Goal: Task Accomplishment & Management: Manage account settings

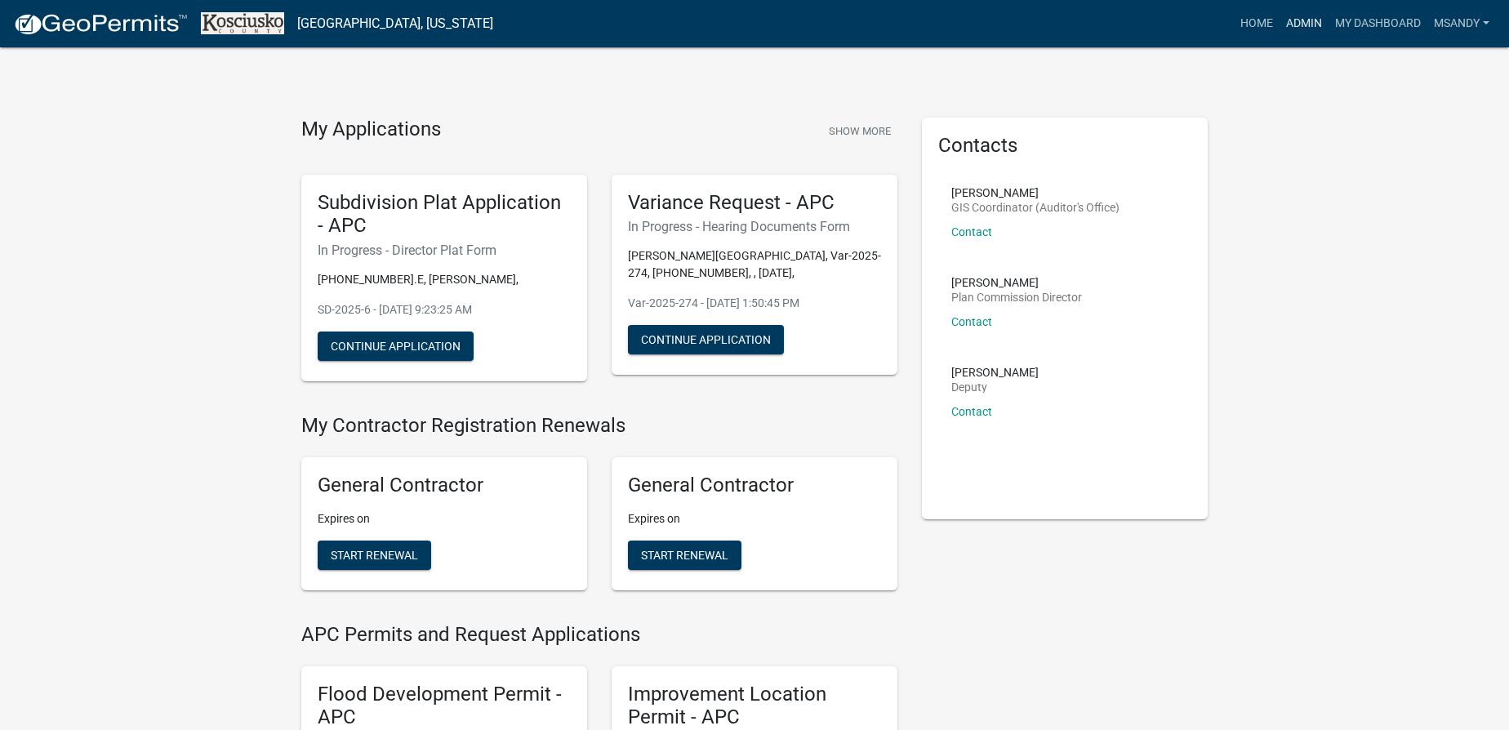
drag, startPoint x: 1294, startPoint y: 23, endPoint x: 1179, endPoint y: 33, distance: 115.6
click at [1294, 23] on link "Admin" at bounding box center [1304, 23] width 49 height 31
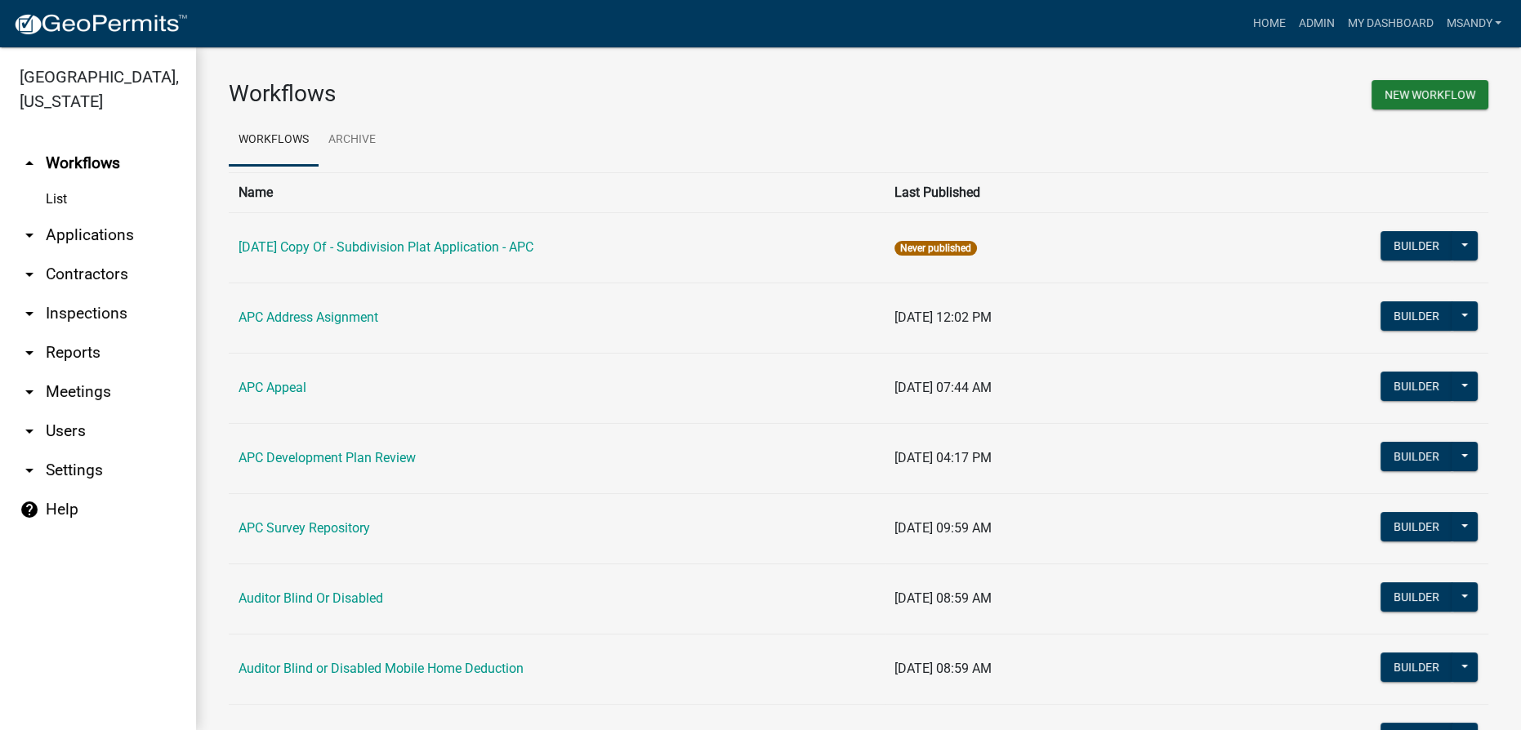
click at [78, 272] on link "arrow_drop_down Contractors" at bounding box center [98, 274] width 196 height 39
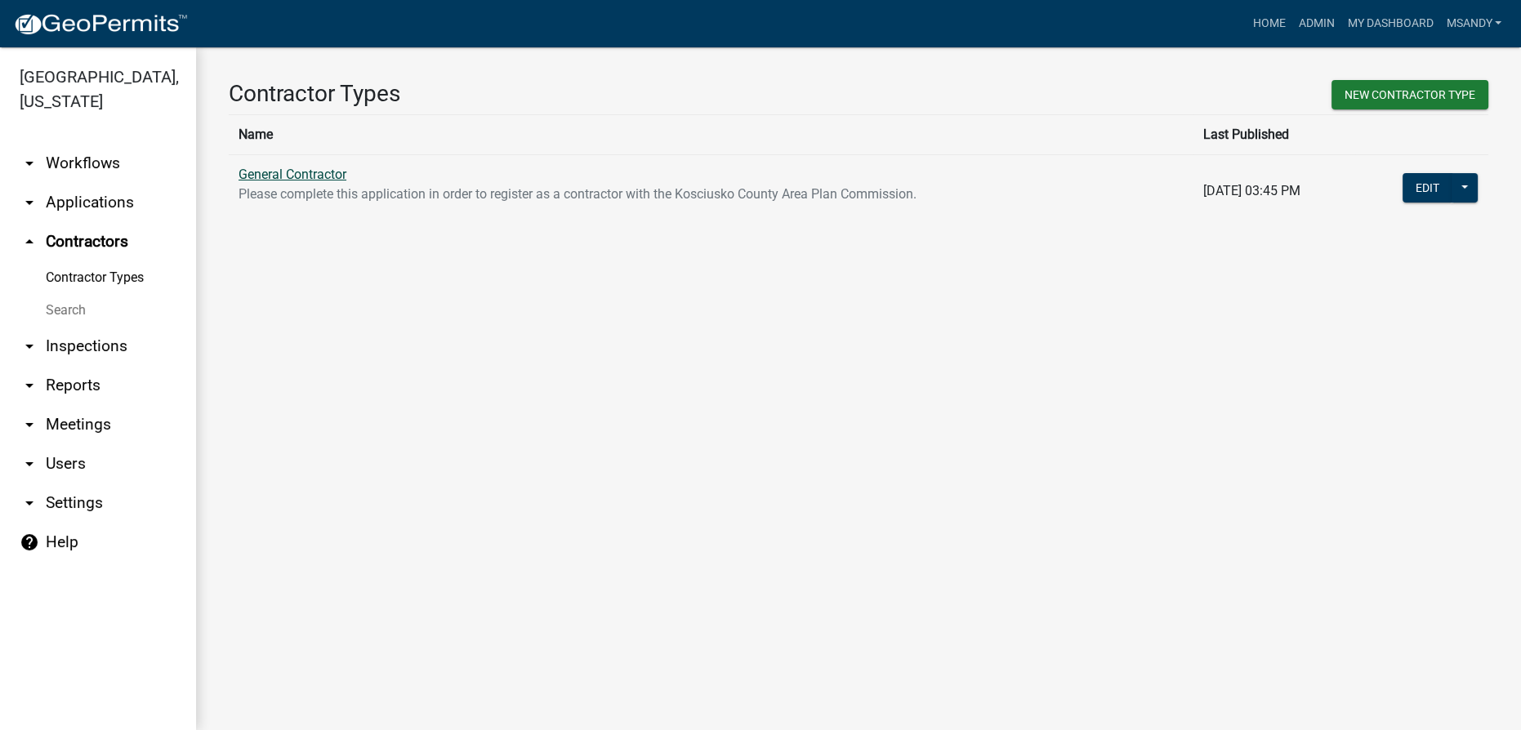
click at [304, 173] on link "General Contractor" at bounding box center [293, 175] width 108 height 16
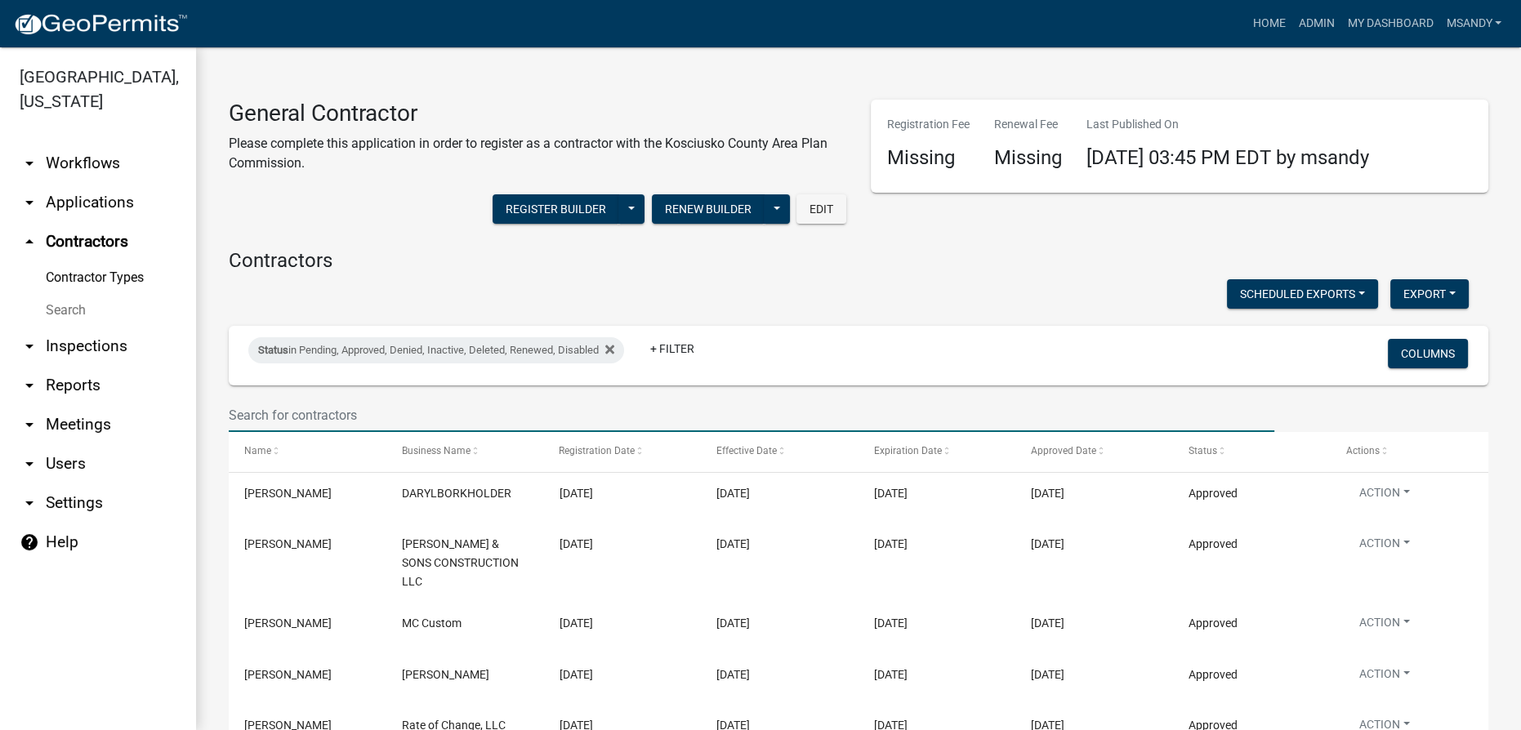
click at [391, 414] on input "text" at bounding box center [751, 415] width 1045 height 33
paste input "[PERSON_NAME]"
type input "[PERSON_NAME]"
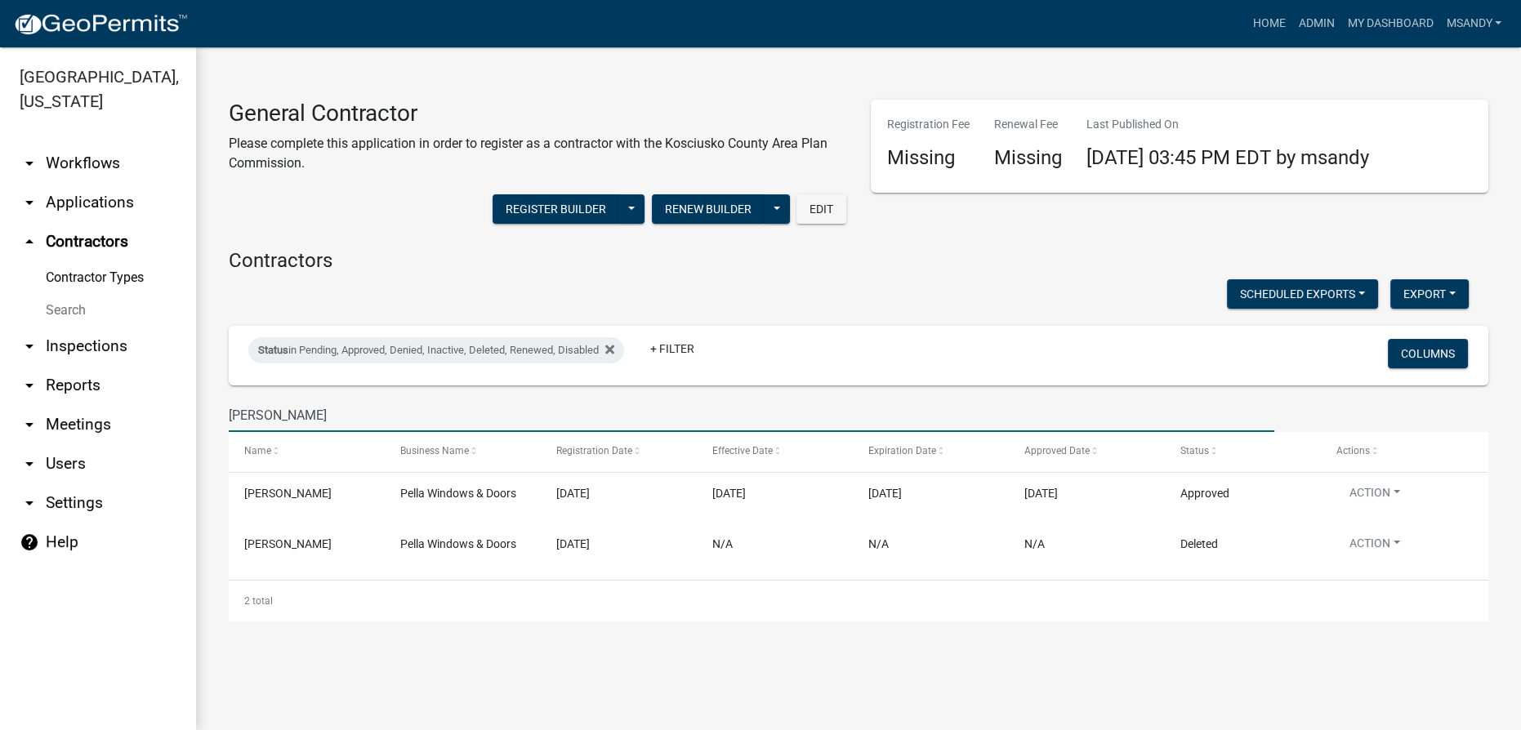
click at [78, 204] on link "arrow_drop_down Applications" at bounding box center [98, 202] width 196 height 39
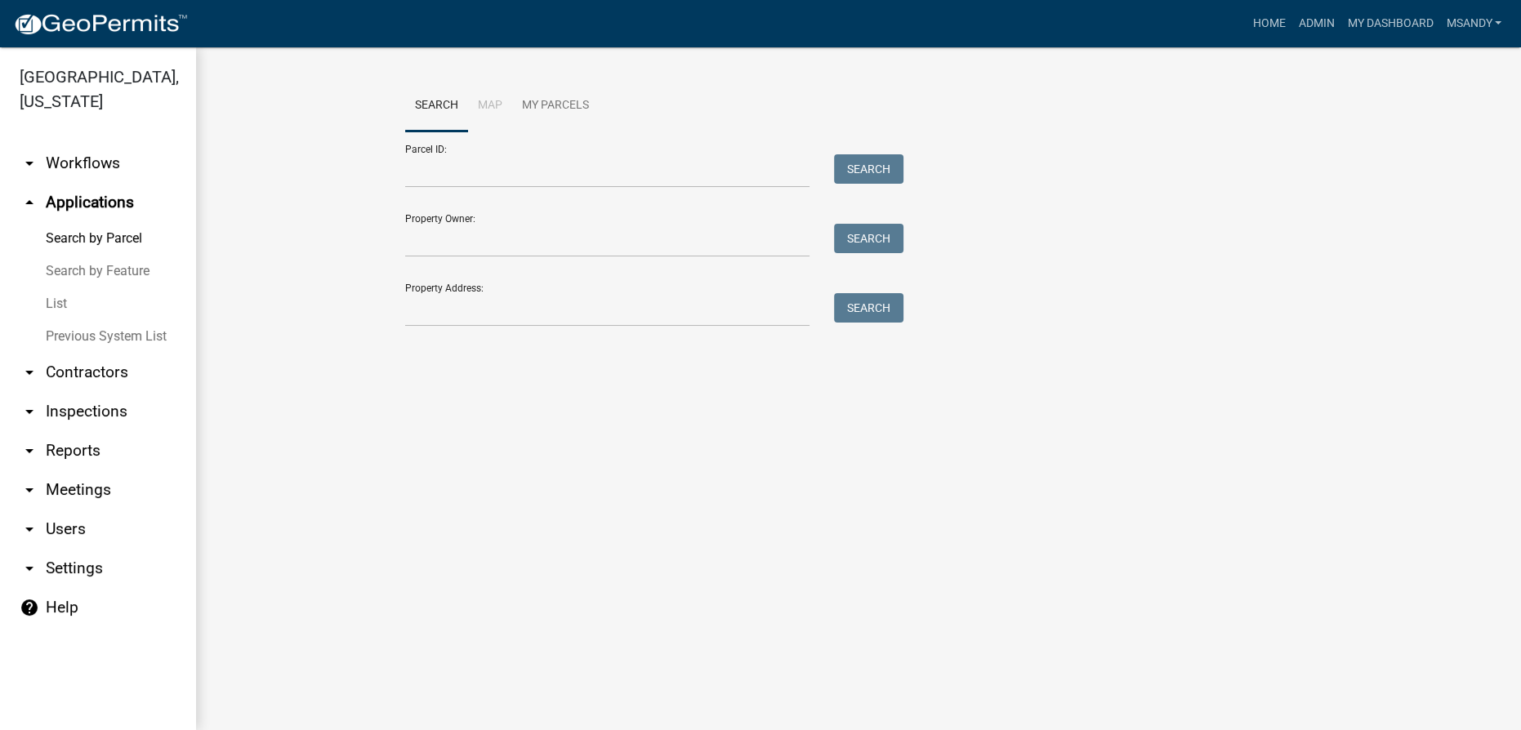
click at [56, 304] on link "List" at bounding box center [98, 304] width 196 height 33
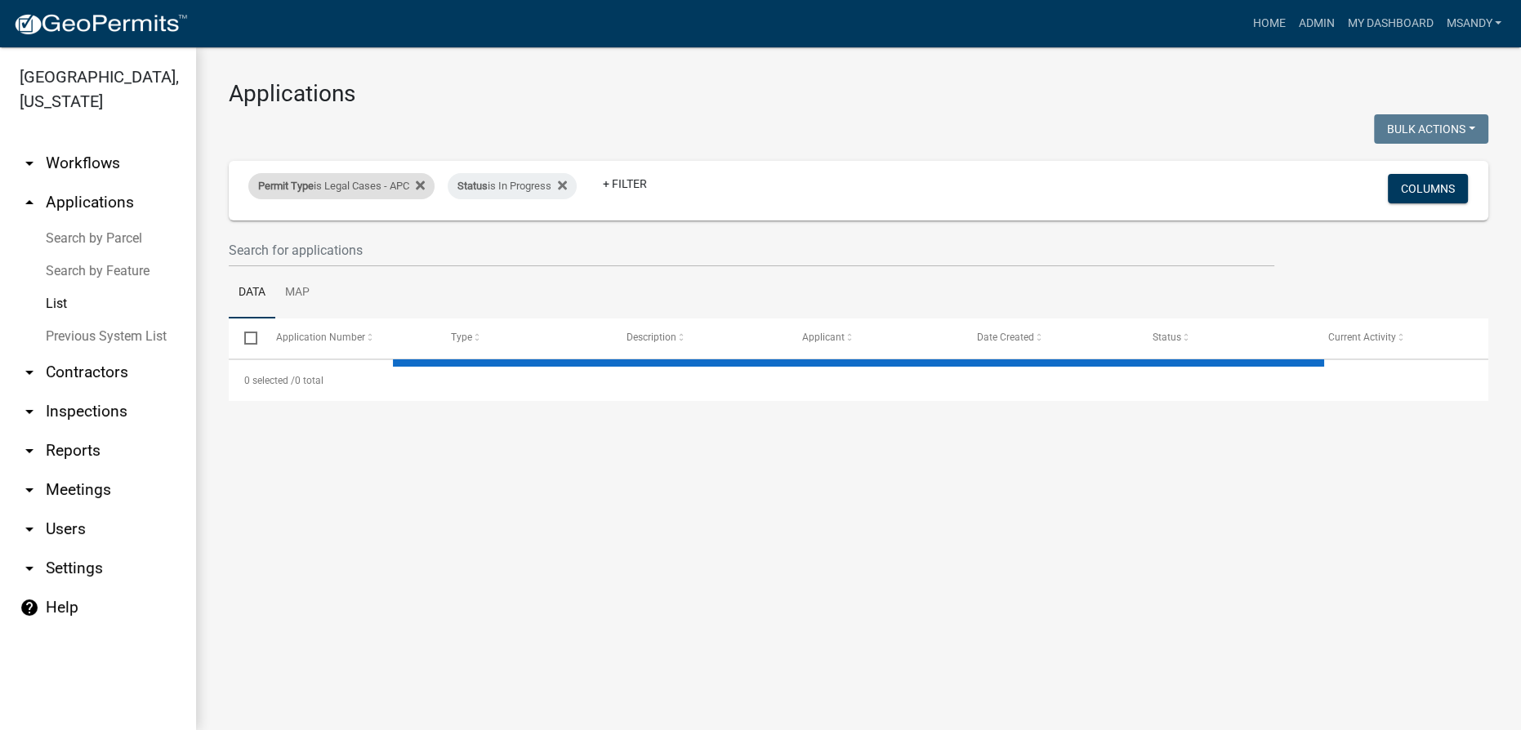
select select "3: 100"
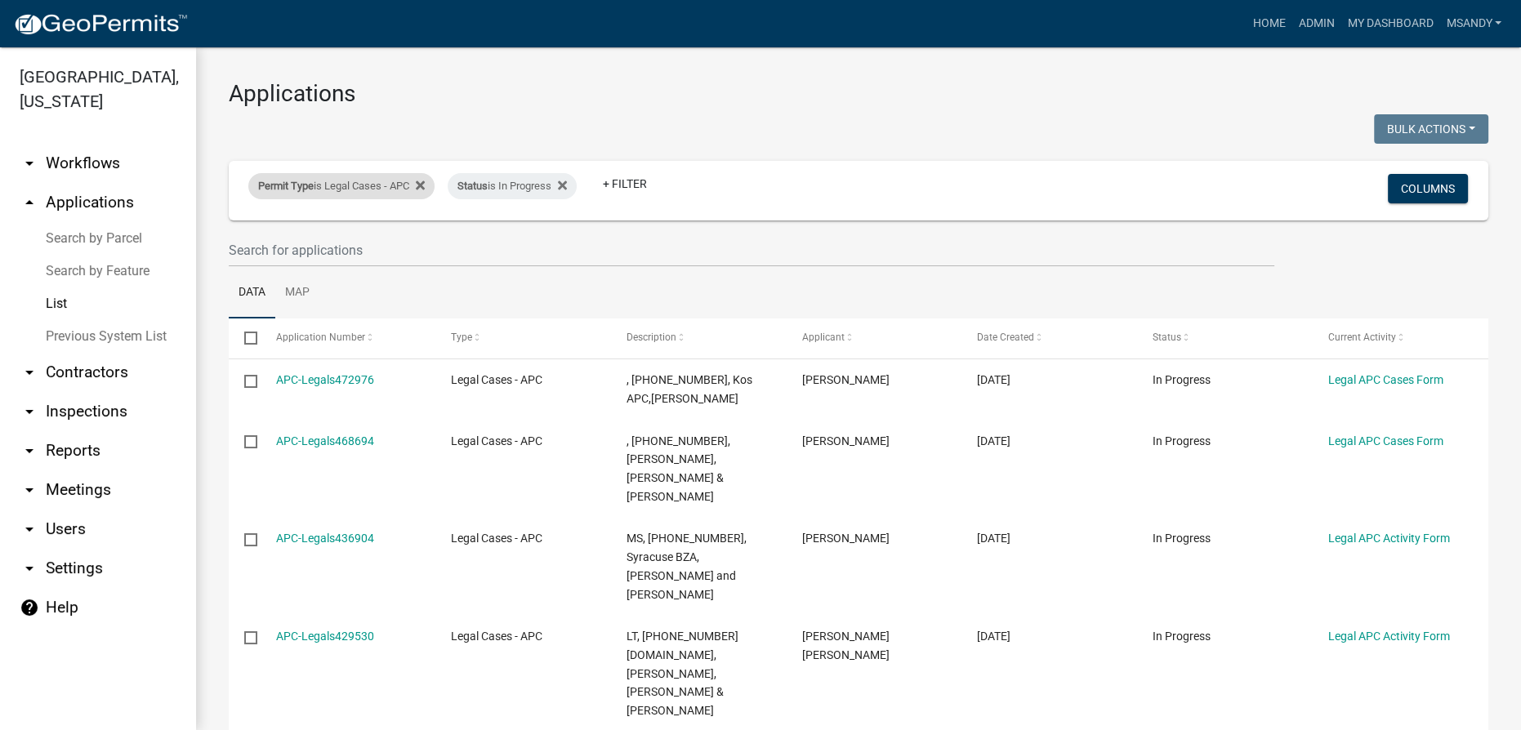
click at [314, 180] on div "Permit Type is Legal Cases - APC" at bounding box center [341, 186] width 186 height 26
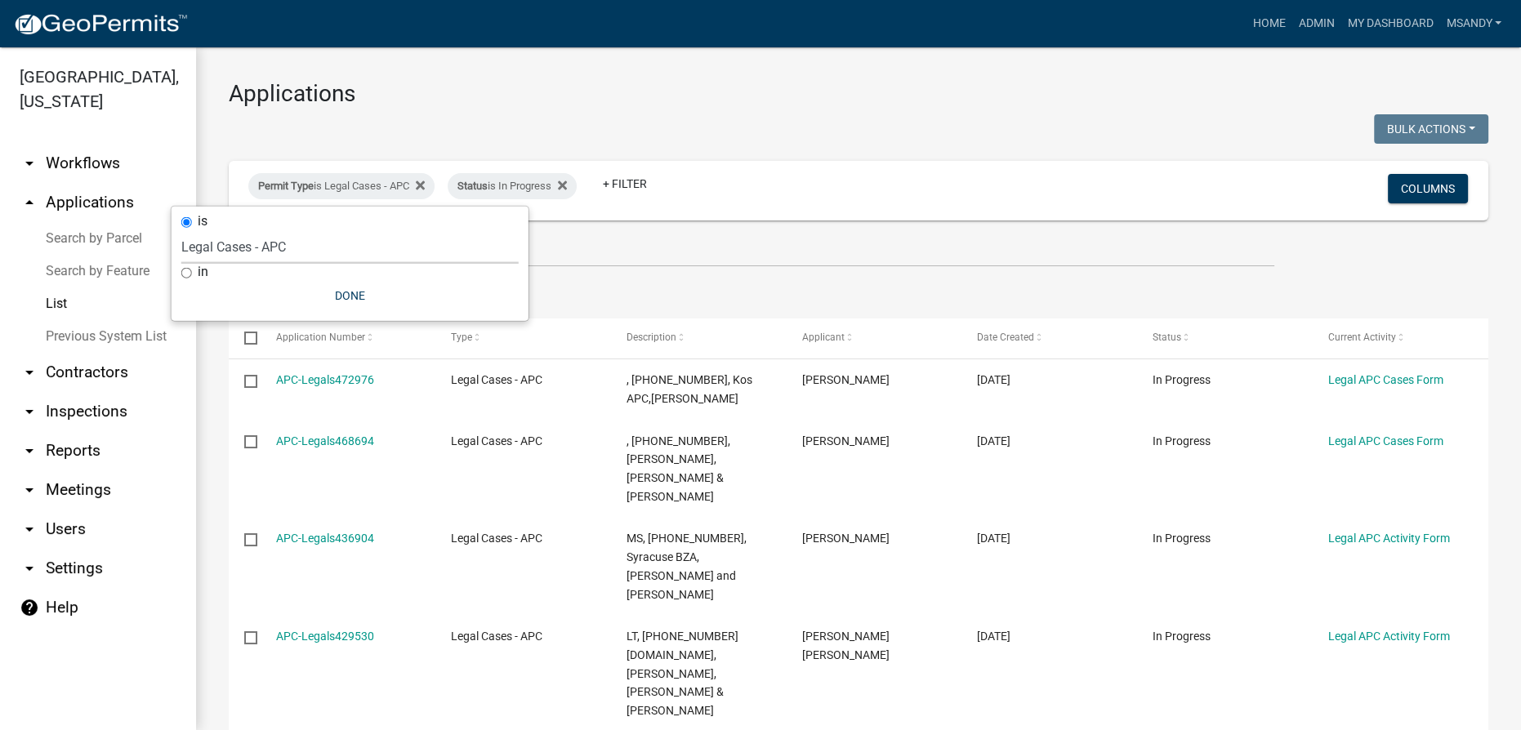
click at [316, 240] on select "Select an option [DATE] Copy Of - Subdivision Plat Application - APC APC Addres…" at bounding box center [349, 246] width 337 height 33
select select "470c1cb8-d267-46dc-844e-15aacc1b6a8e"
click at [181, 230] on select "Select an option [DATE] Copy Of - Subdivision Plat Application - APC APC Addres…" at bounding box center [349, 246] width 337 height 33
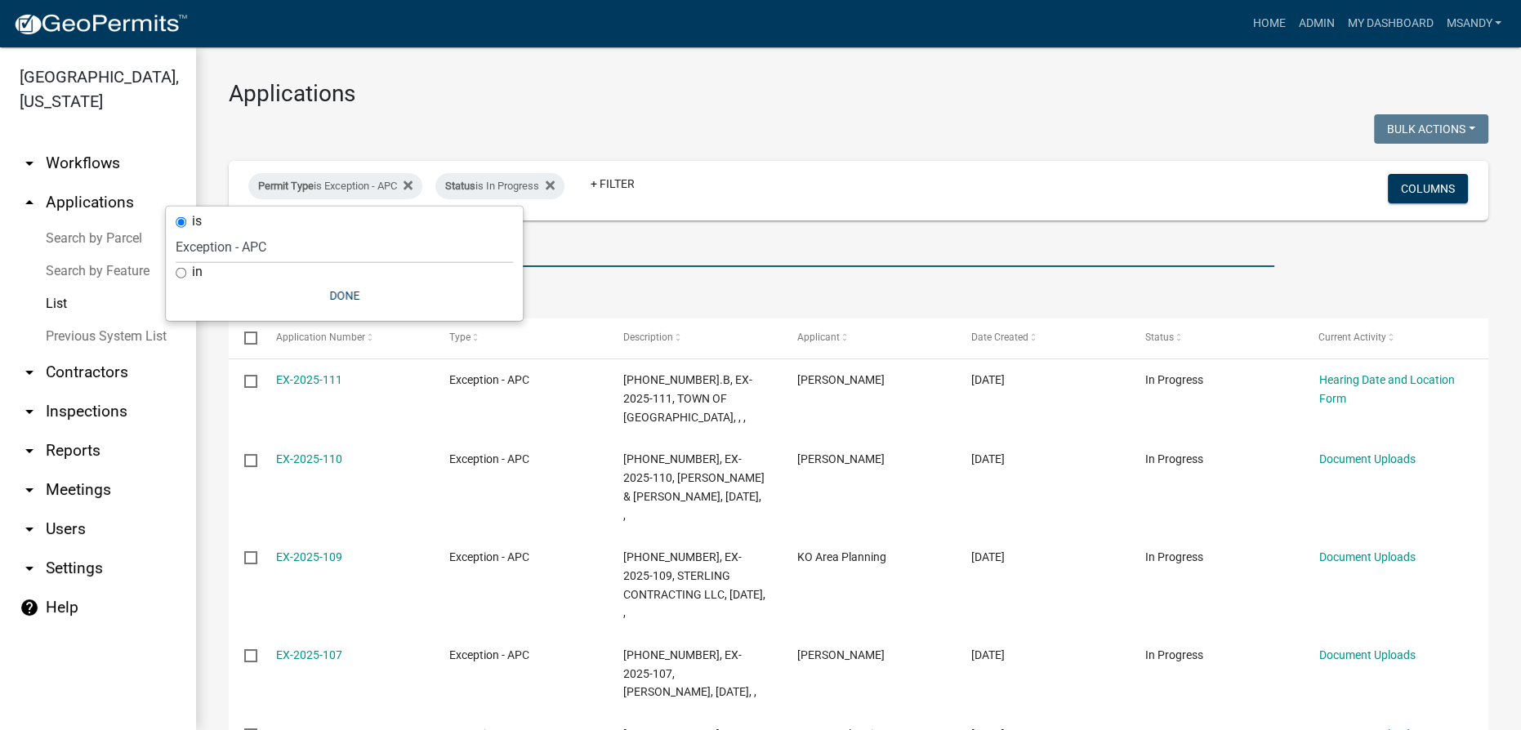
click at [569, 244] on input "text" at bounding box center [751, 250] width 1045 height 33
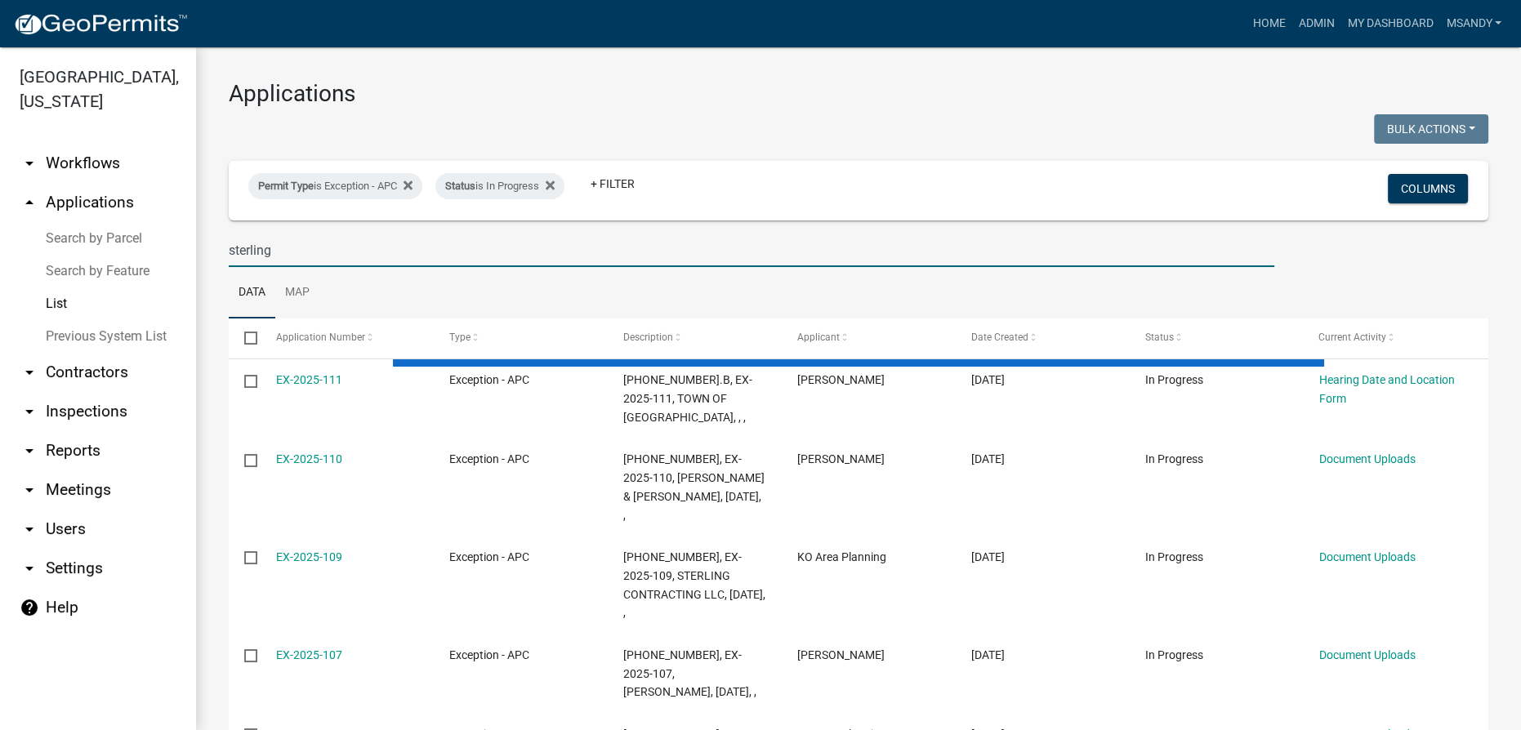
type input "sterling"
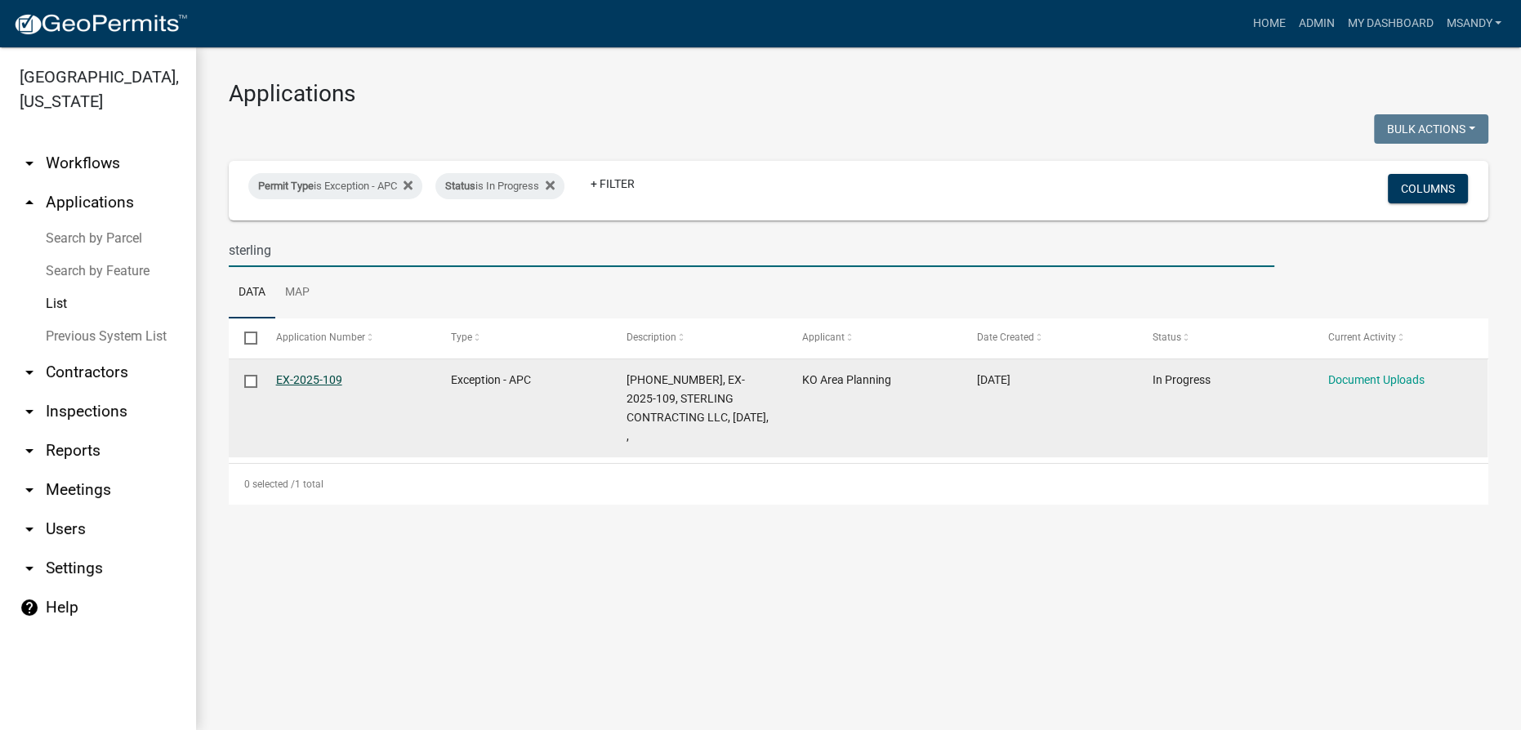
click at [314, 380] on link "EX-2025-109" at bounding box center [309, 379] width 66 height 13
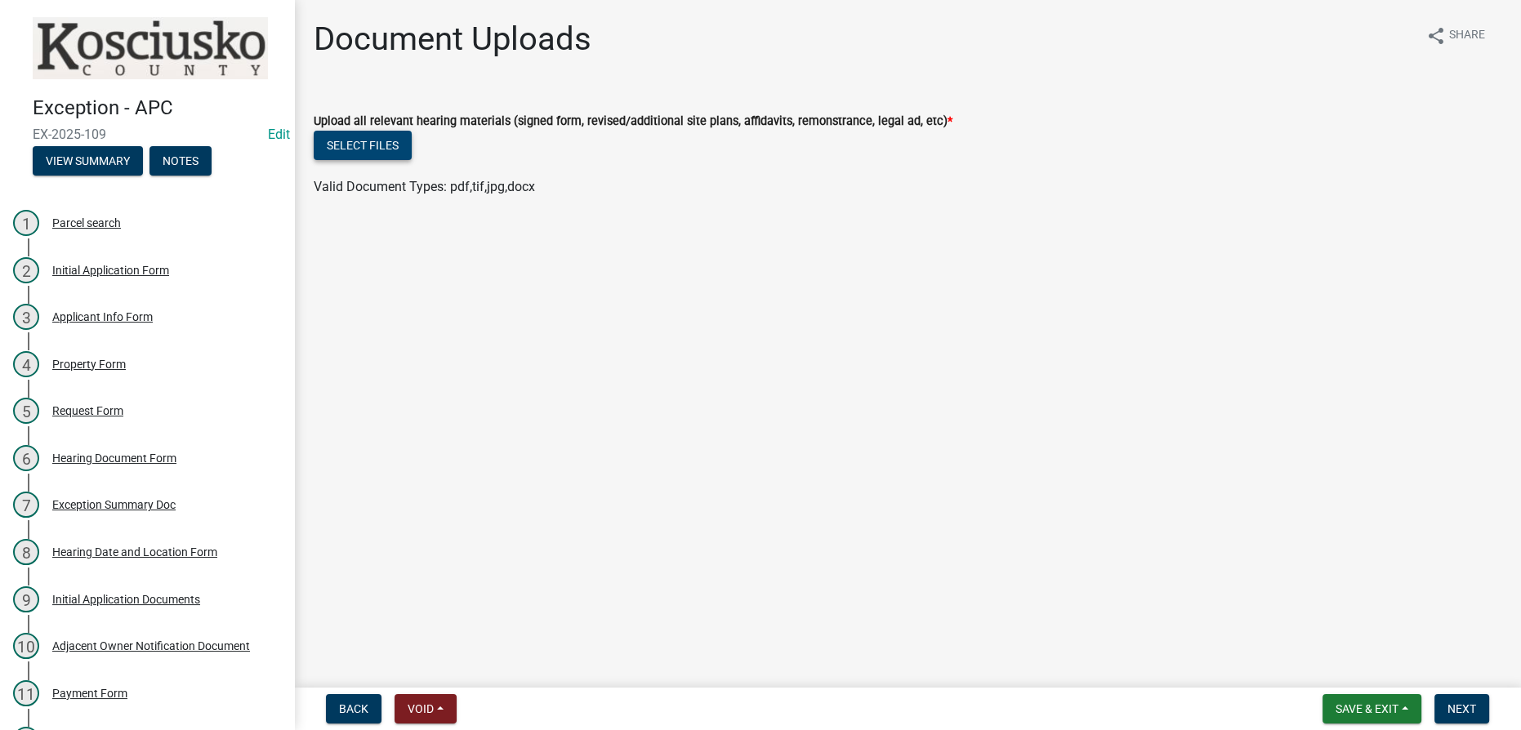
click at [369, 149] on button "Select files" at bounding box center [363, 145] width 98 height 29
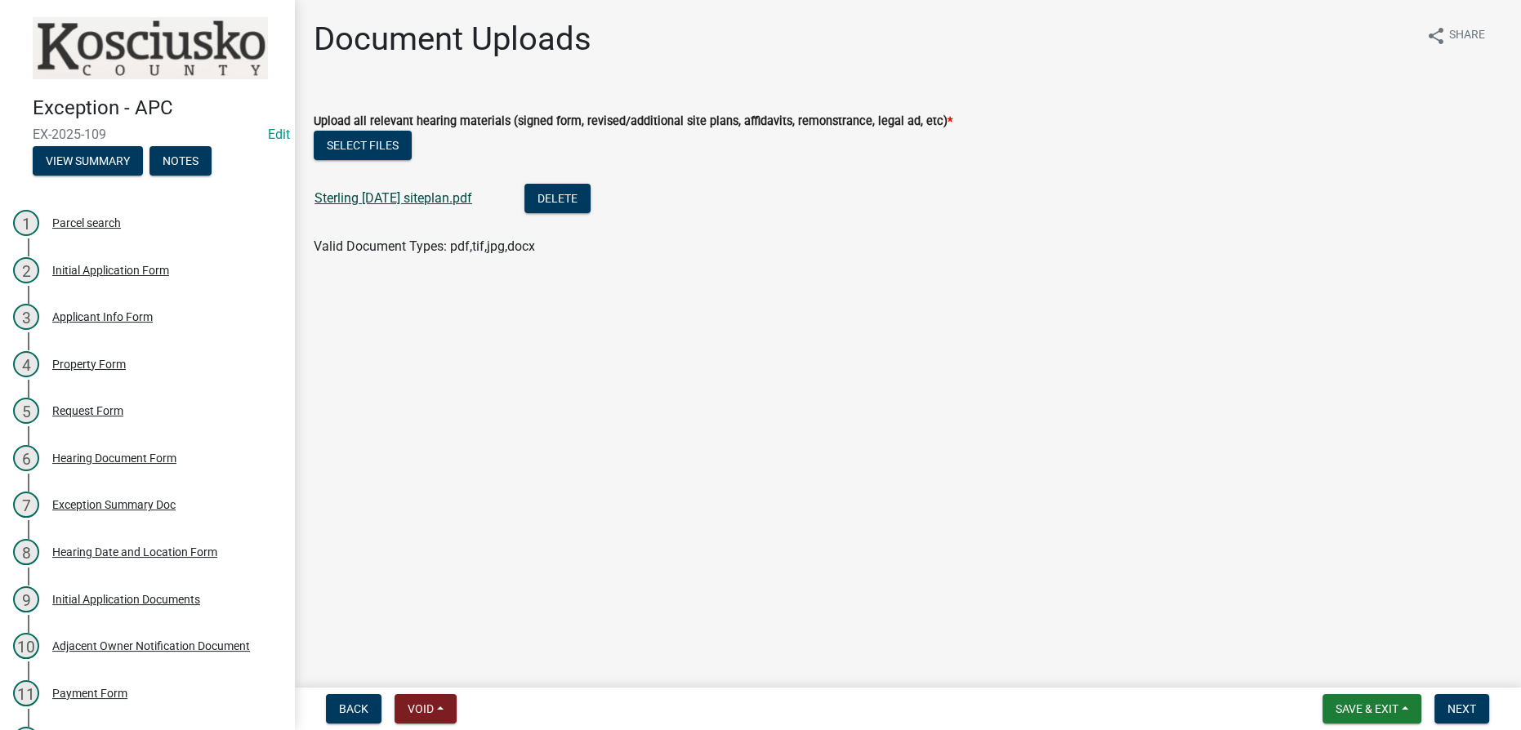
click at [408, 199] on link "Sterling [DATE] siteplan.pdf" at bounding box center [393, 198] width 158 height 16
click at [1350, 713] on span "Save & Exit" at bounding box center [1366, 708] width 63 height 13
click at [1337, 665] on button "Save & Exit" at bounding box center [1356, 666] width 131 height 39
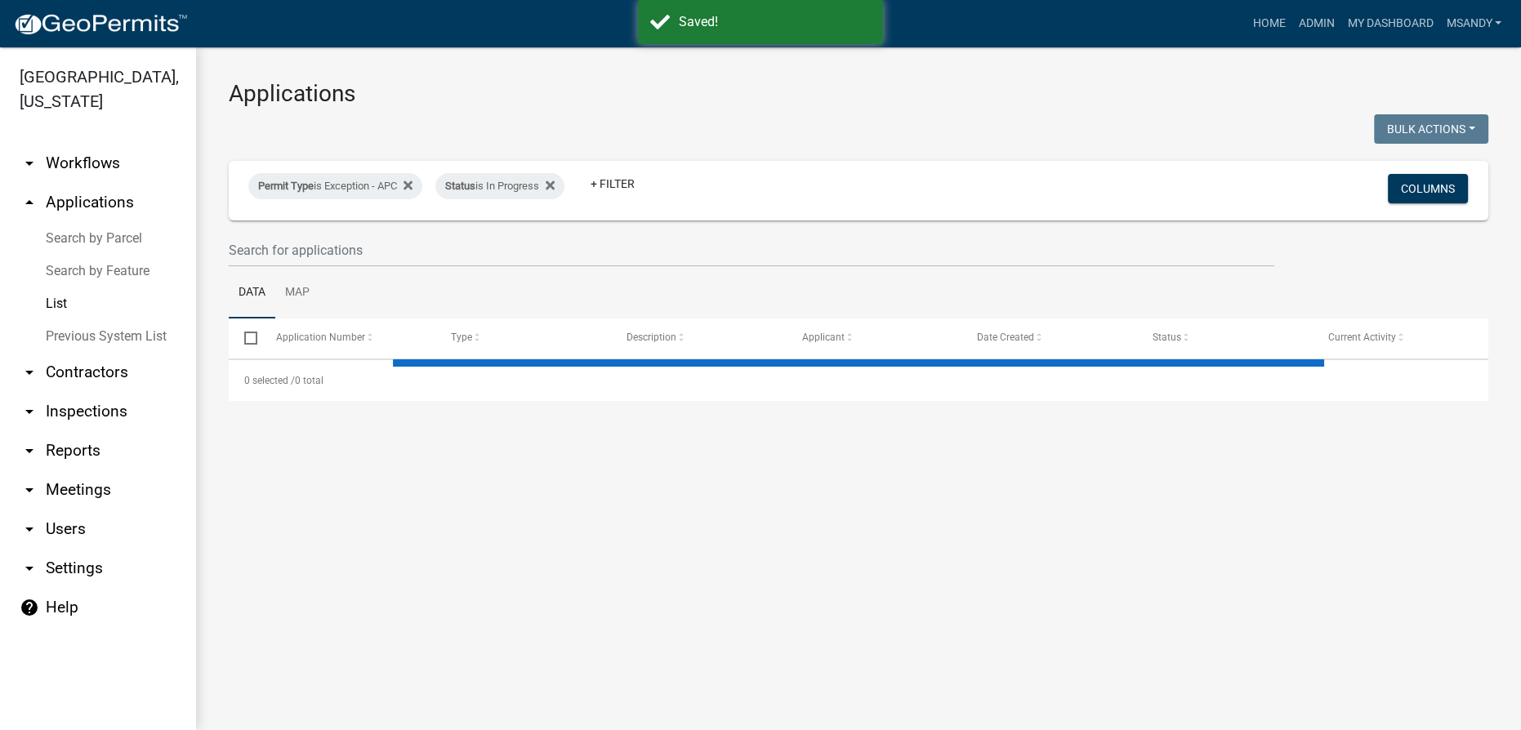
select select "3: 100"
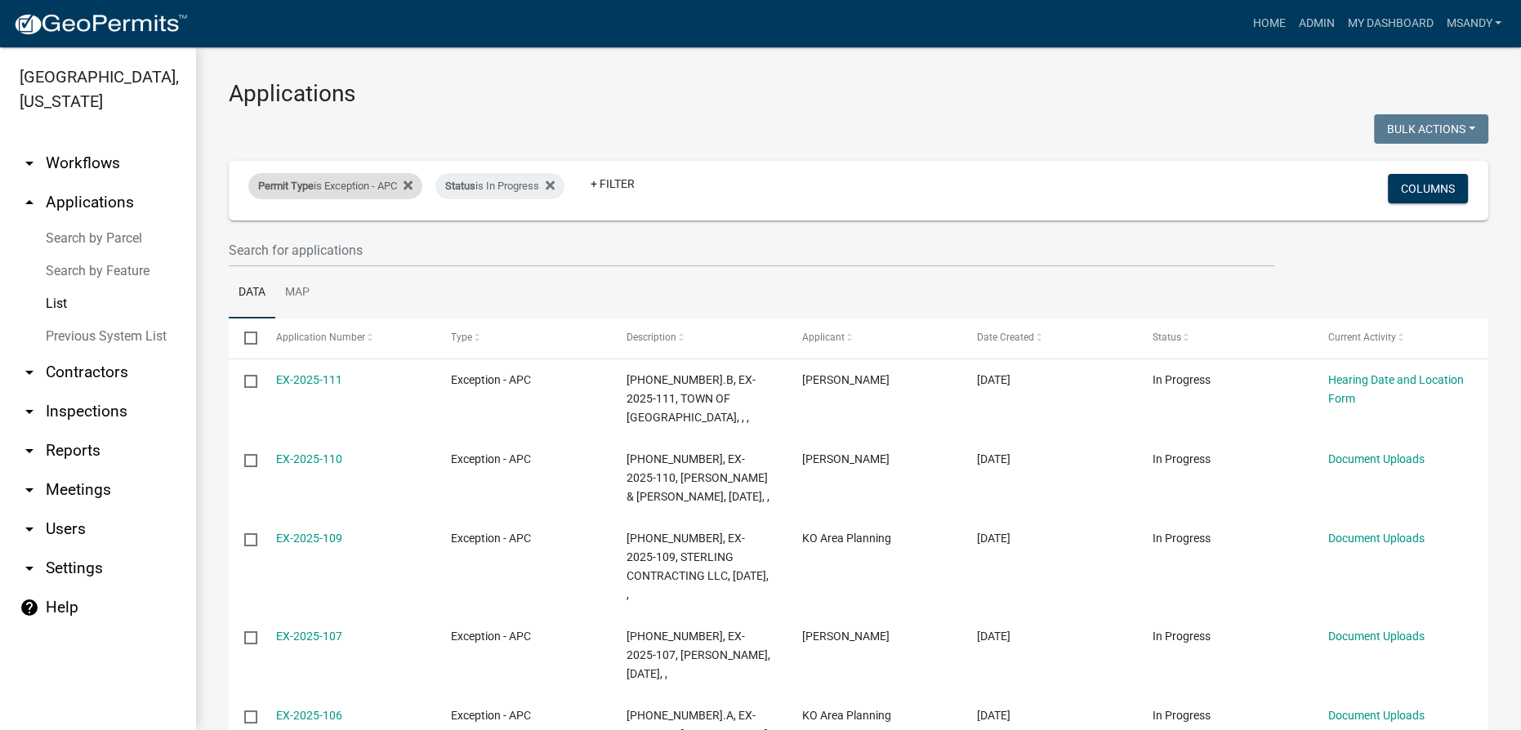
click at [288, 186] on span "Permit Type" at bounding box center [286, 186] width 56 height 12
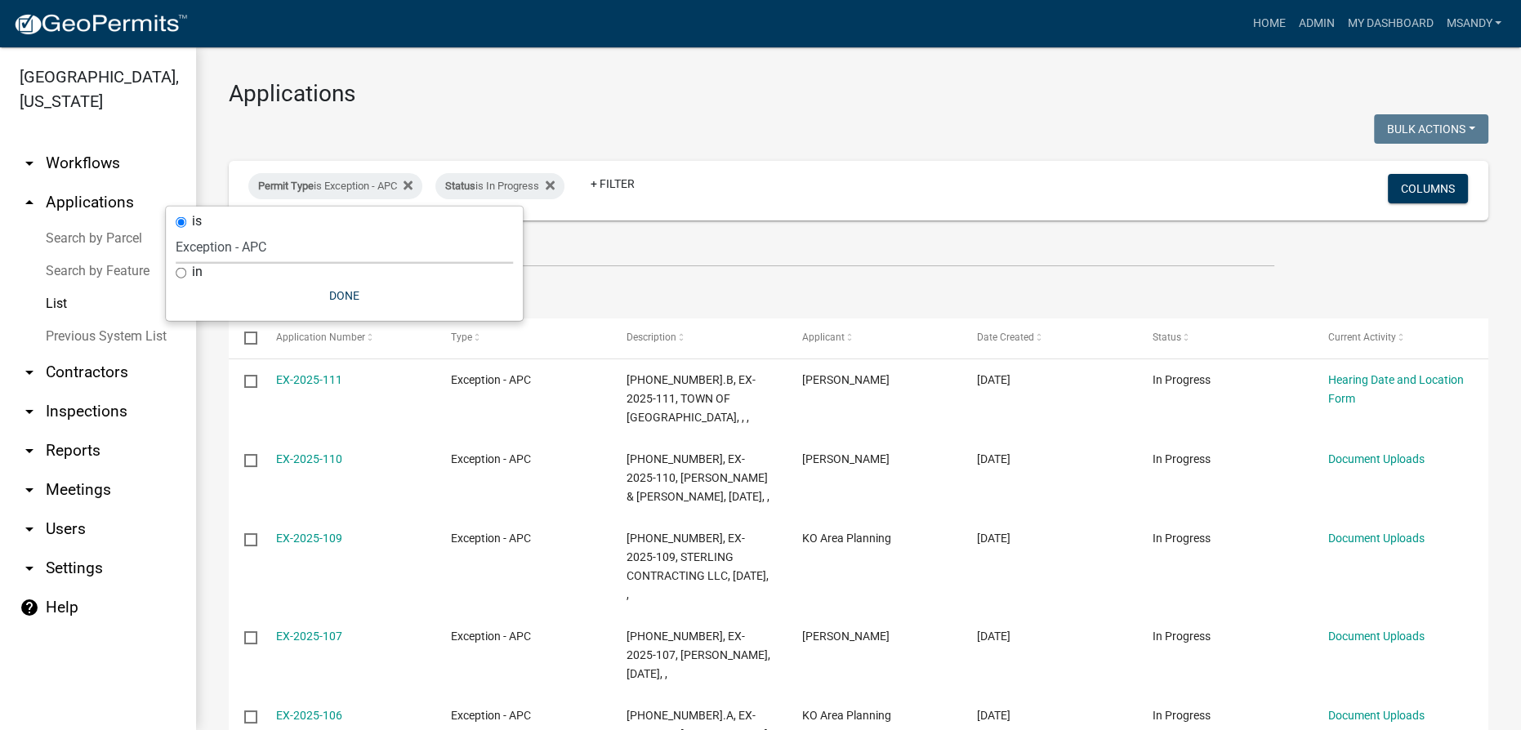
click at [291, 248] on select "Select an option [DATE] Copy Of - Subdivision Plat Application - APC APC Addres…" at bounding box center [344, 246] width 337 height 33
select select "a2c991f8-68ce-43d3-971c-57015753063b"
click at [222, 230] on select "Select an option [DATE] Copy Of - Subdivision Plat Application - APC APC Addres…" at bounding box center [344, 246] width 337 height 33
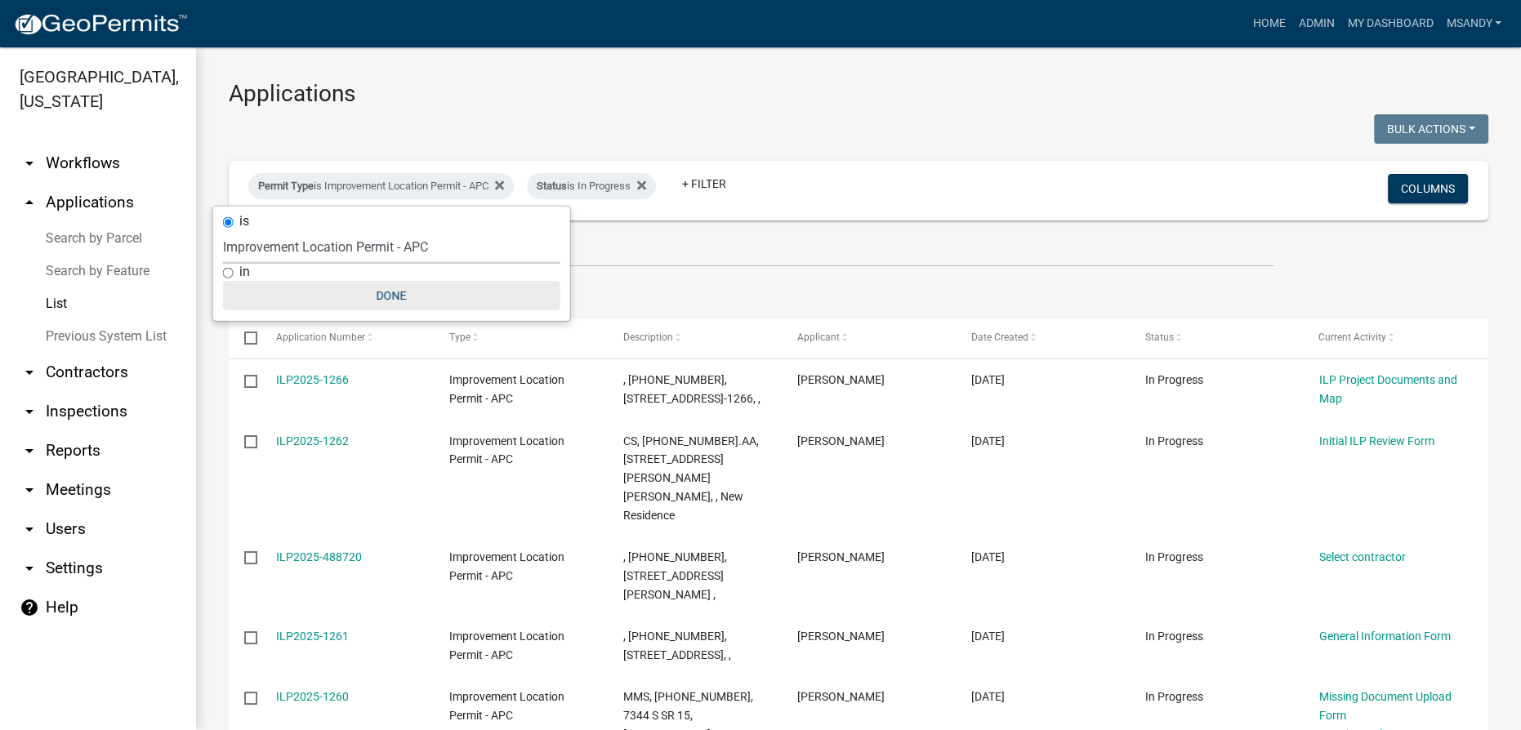
click at [390, 291] on button "Done" at bounding box center [391, 295] width 337 height 29
